Goal: Transaction & Acquisition: Purchase product/service

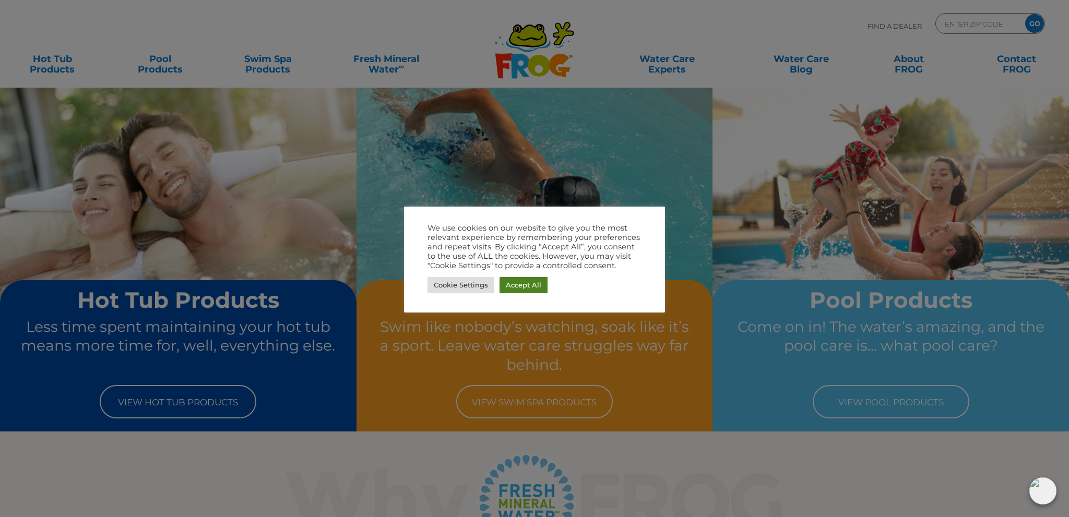
click at [512, 283] on link "Accept All" at bounding box center [523, 285] width 48 height 16
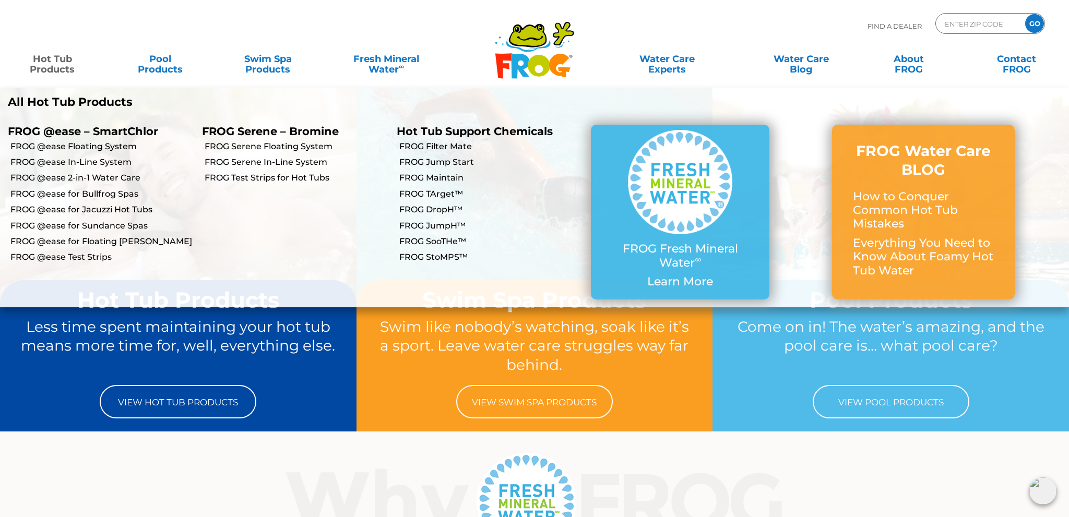
click at [52, 61] on link "Hot Tub Products" at bounding box center [52, 59] width 84 height 21
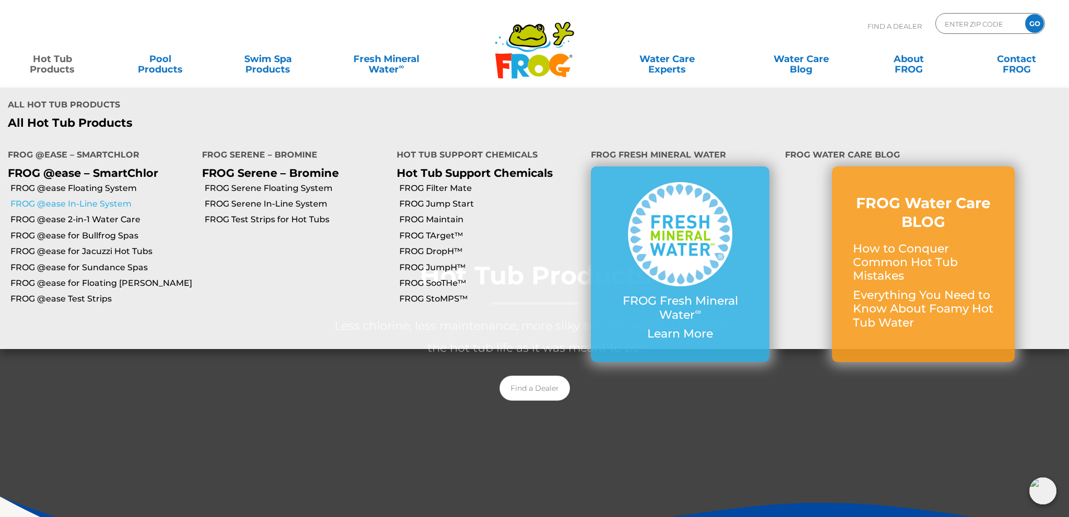
click at [88, 198] on link "FROG @ease In-Line System" at bounding box center [102, 203] width 184 height 11
